Goal: Task Accomplishment & Management: Use online tool/utility

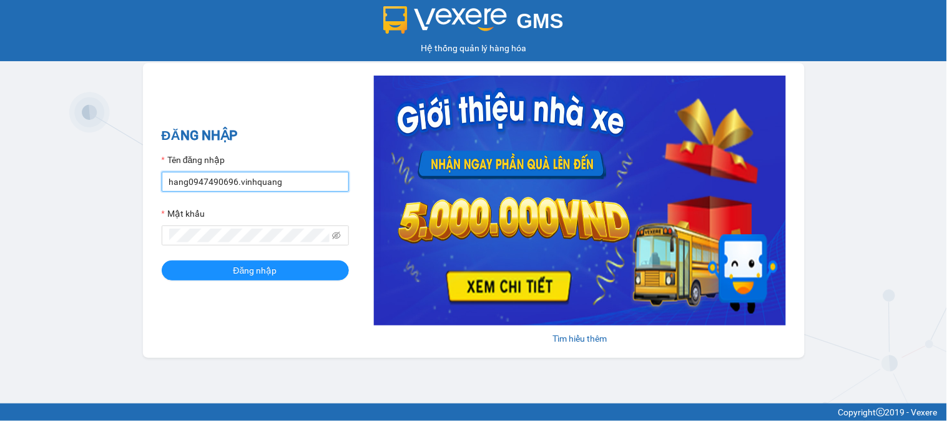
drag, startPoint x: 232, startPoint y: 183, endPoint x: 144, endPoint y: 183, distance: 88.1
click at [144, 183] on div "ĐĂNG NHẬP Tên đăng nhập hang0947490696.vinhquang Mật khẩu Đăng nhập Tìm hiểu th…" at bounding box center [474, 210] width 662 height 295
click at [235, 285] on div "ĐĂNG NHẬP Tên đăng nhập hau03885264566.vinhquang Mật khẩu Đăng nhập" at bounding box center [255, 211] width 187 height 170
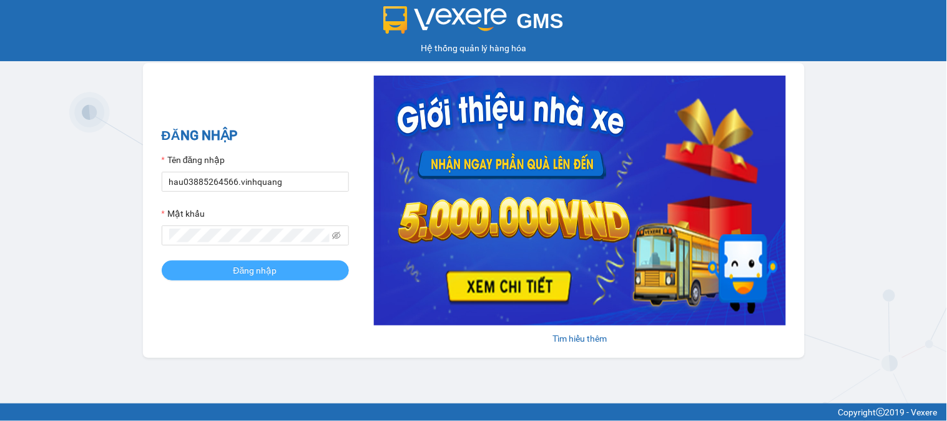
click at [237, 274] on span "Đăng nhập" at bounding box center [256, 271] width 44 height 14
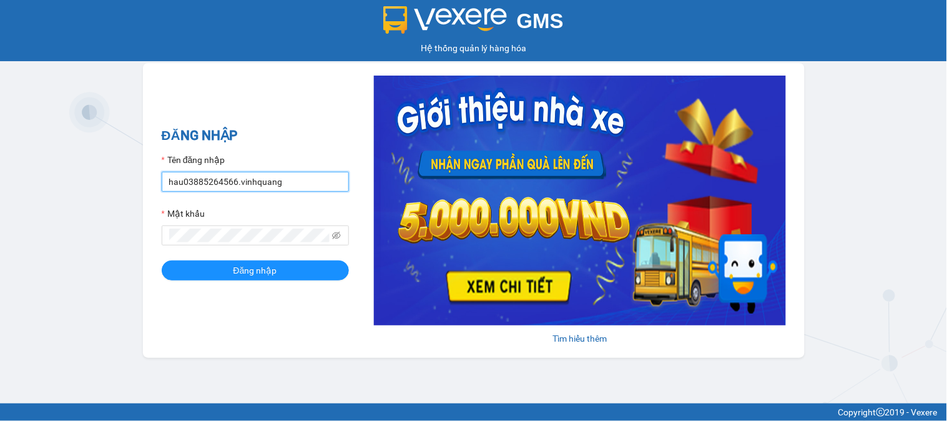
click at [231, 183] on input "hau03885264566.vinhquang" at bounding box center [255, 182] width 187 height 20
type input "hau0388526456.vinhquang"
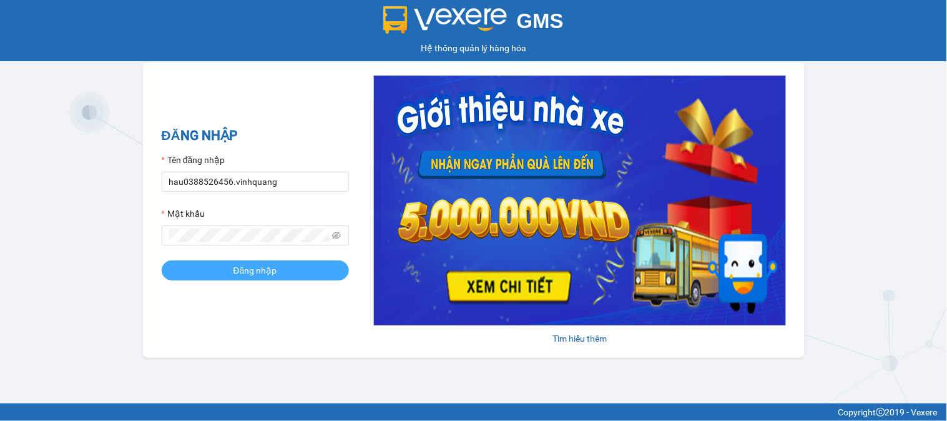
click at [264, 265] on span "Đăng nhập" at bounding box center [256, 271] width 44 height 14
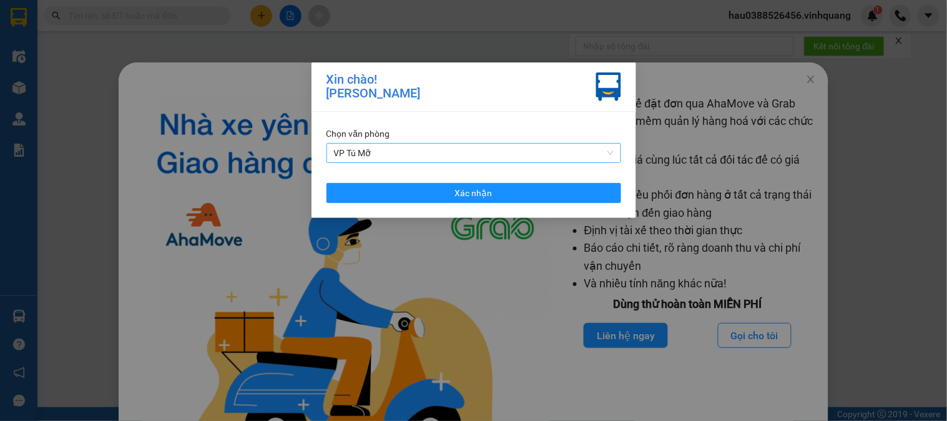
click at [476, 158] on span "VP Tú Mỡ" at bounding box center [474, 153] width 280 height 19
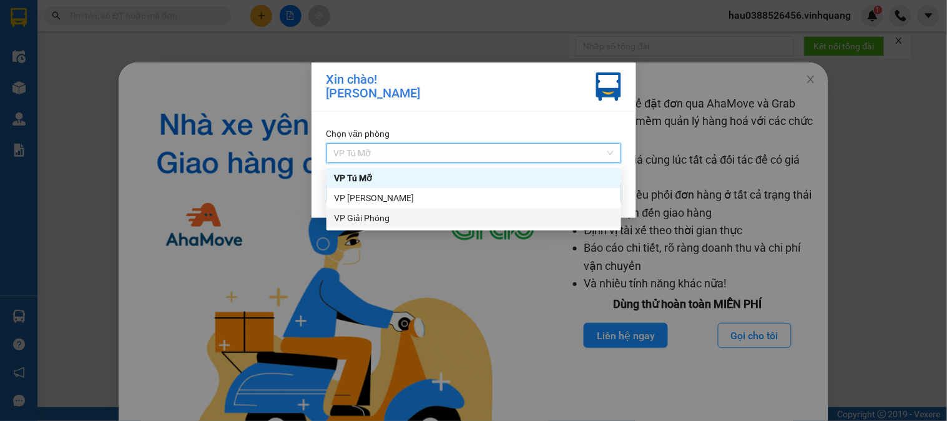
click at [373, 220] on div "VP Giải Phóng" at bounding box center [474, 218] width 280 height 14
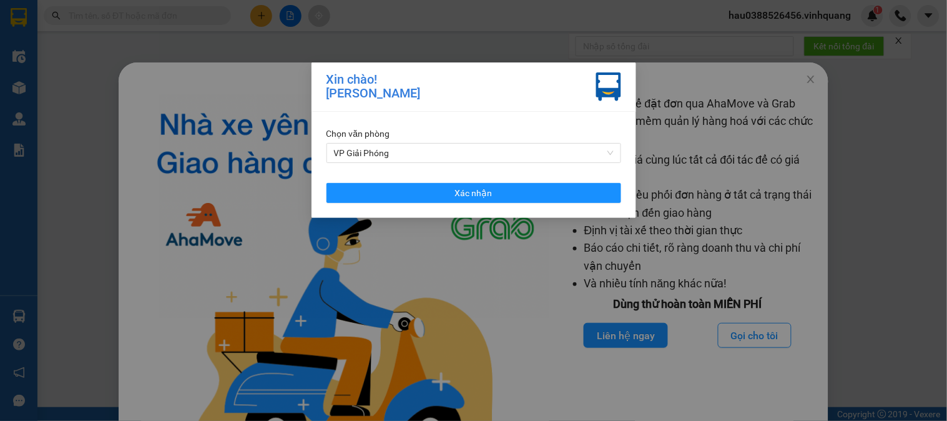
click at [441, 181] on div "Chọn văn phòng VP Giải Phóng Xác nhận" at bounding box center [474, 165] width 325 height 106
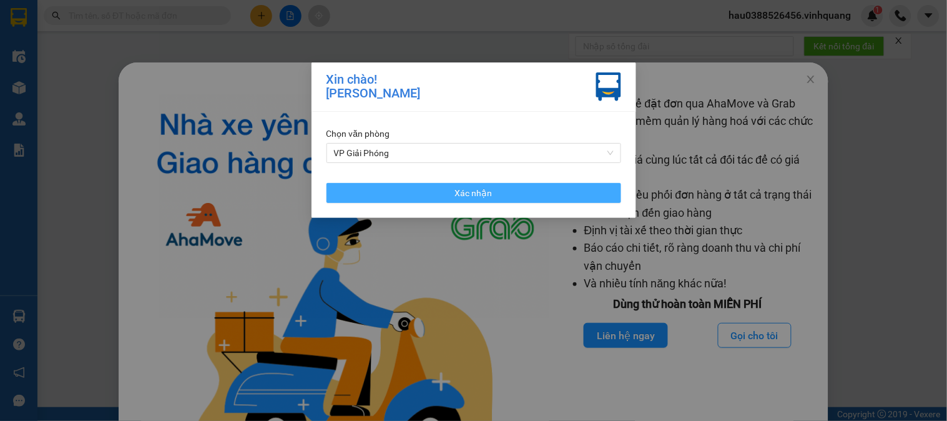
click at [442, 187] on button "Xác nhận" at bounding box center [474, 193] width 295 height 20
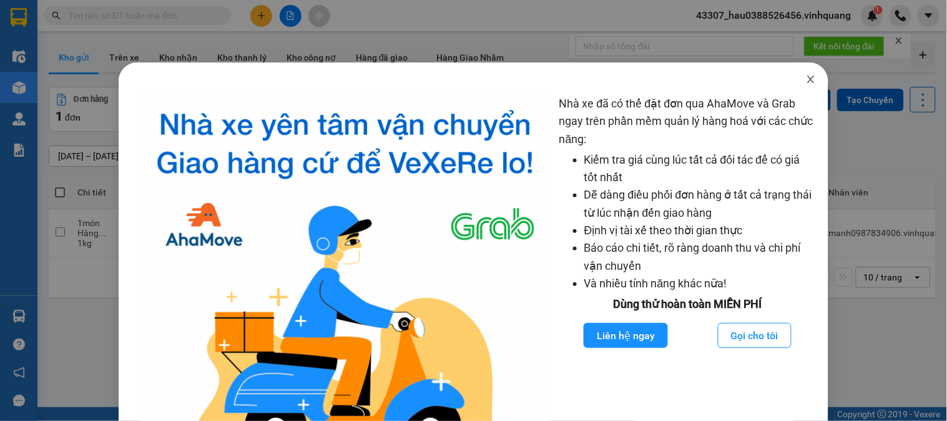
click at [806, 80] on icon "close" at bounding box center [811, 79] width 10 height 10
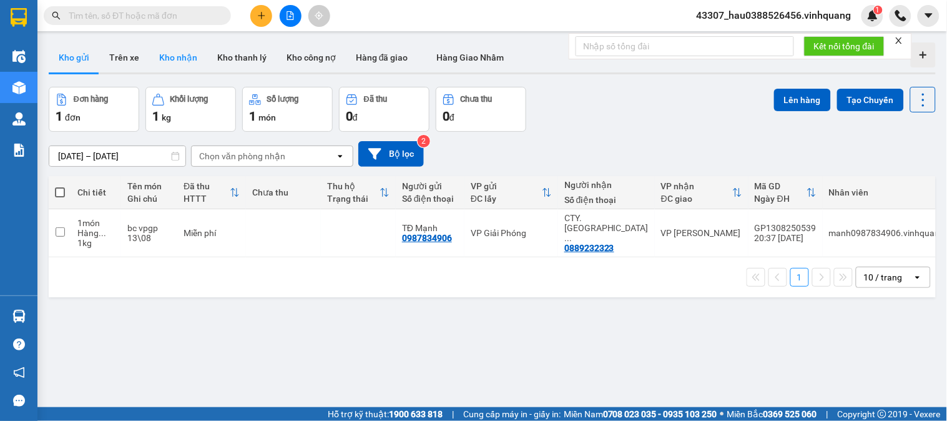
click at [179, 60] on button "Kho nhận" at bounding box center [178, 57] width 58 height 30
